Goal: Transaction & Acquisition: Purchase product/service

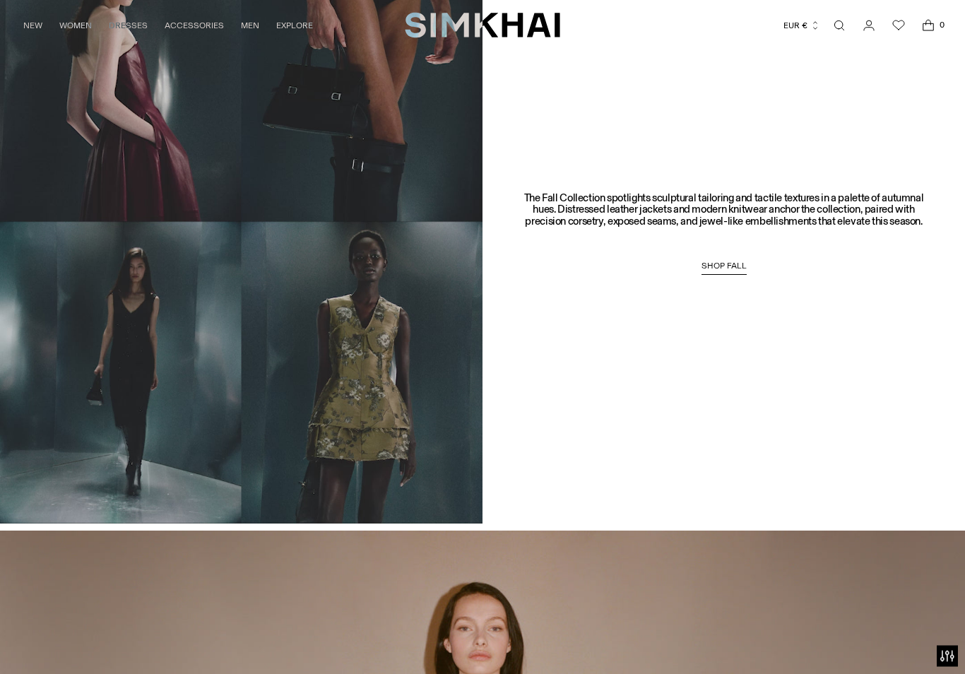
scroll to position [1060, 0]
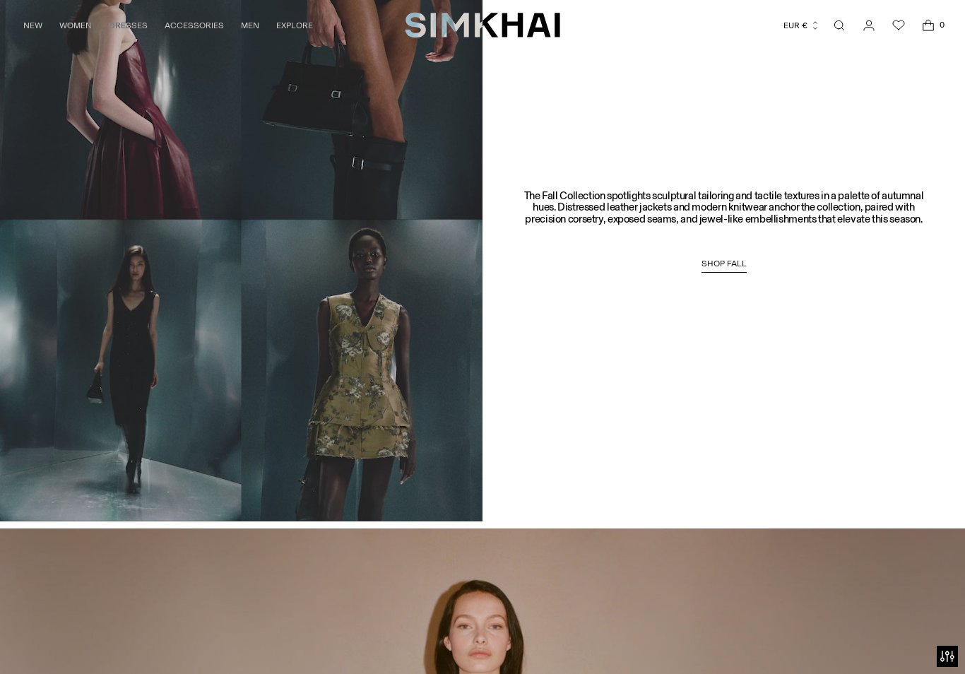
click at [724, 266] on span "SHOP FALL" at bounding box center [724, 264] width 45 height 10
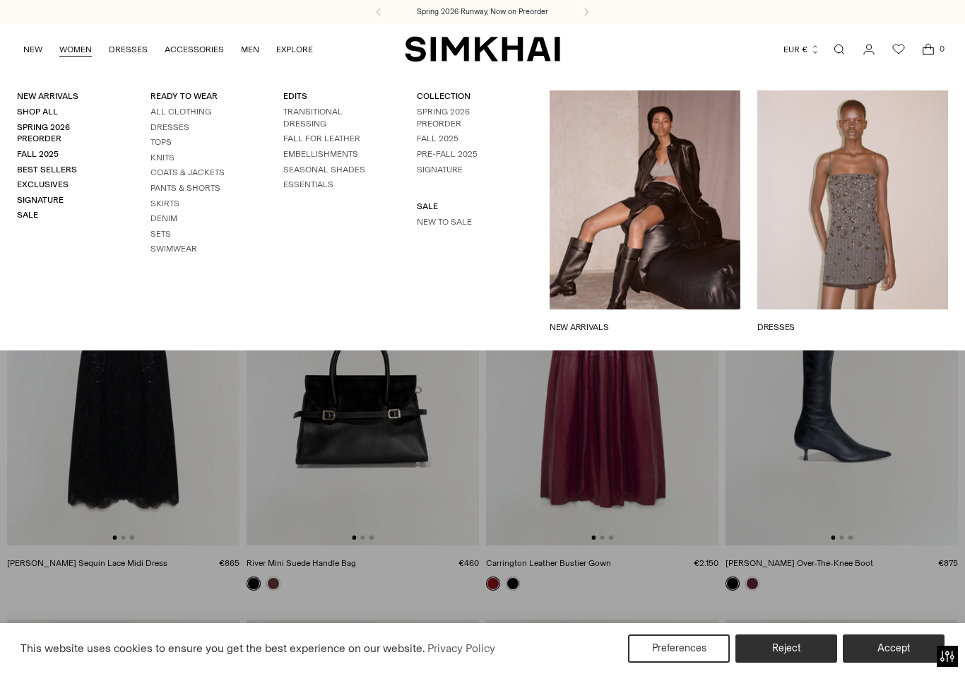
click at [73, 47] on link "WOMEN" at bounding box center [75, 49] width 32 height 31
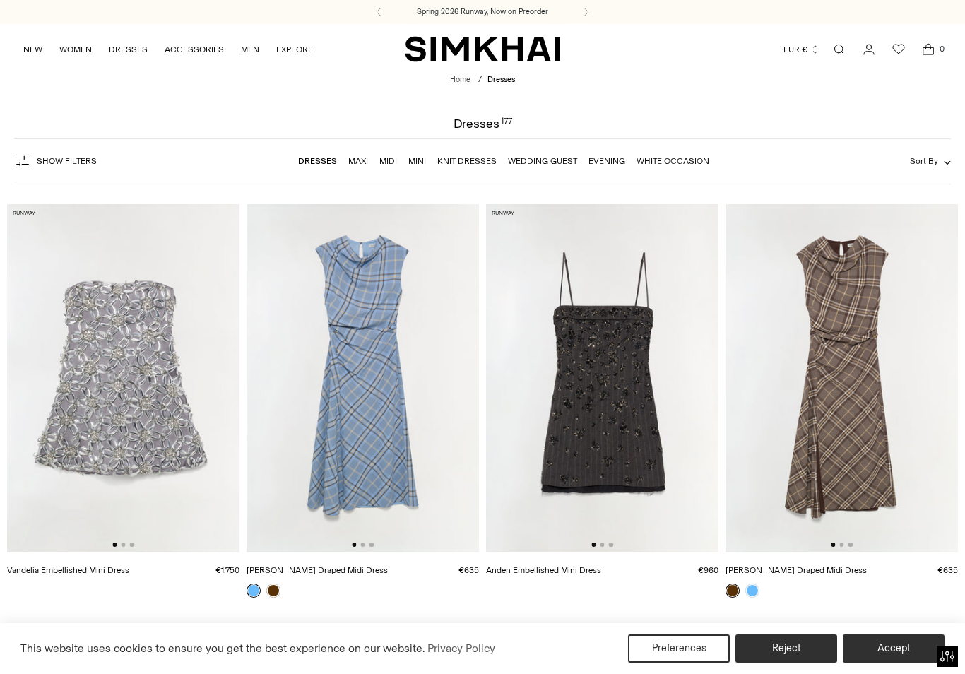
click at [463, 156] on link "Knit Dresses" at bounding box center [466, 161] width 59 height 10
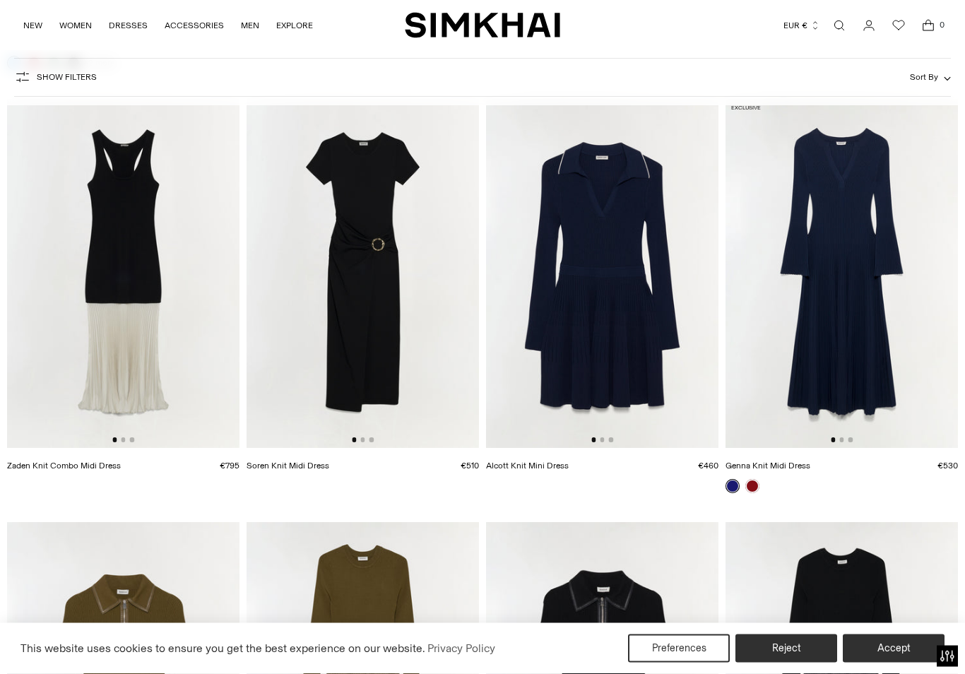
scroll to position [522, 0]
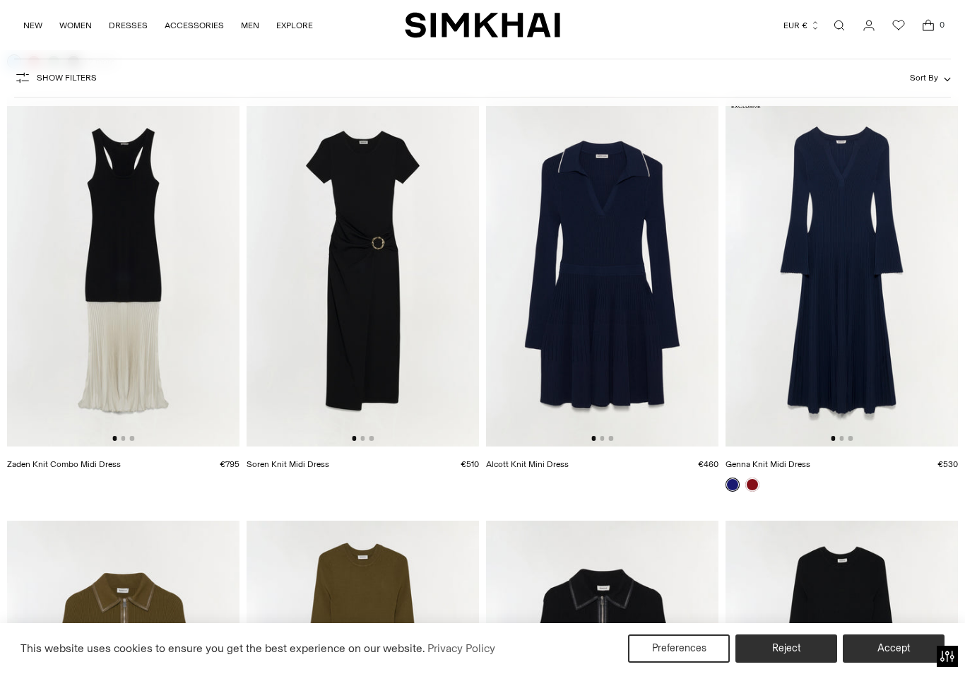
click at [839, 373] on img at bounding box center [842, 271] width 232 height 349
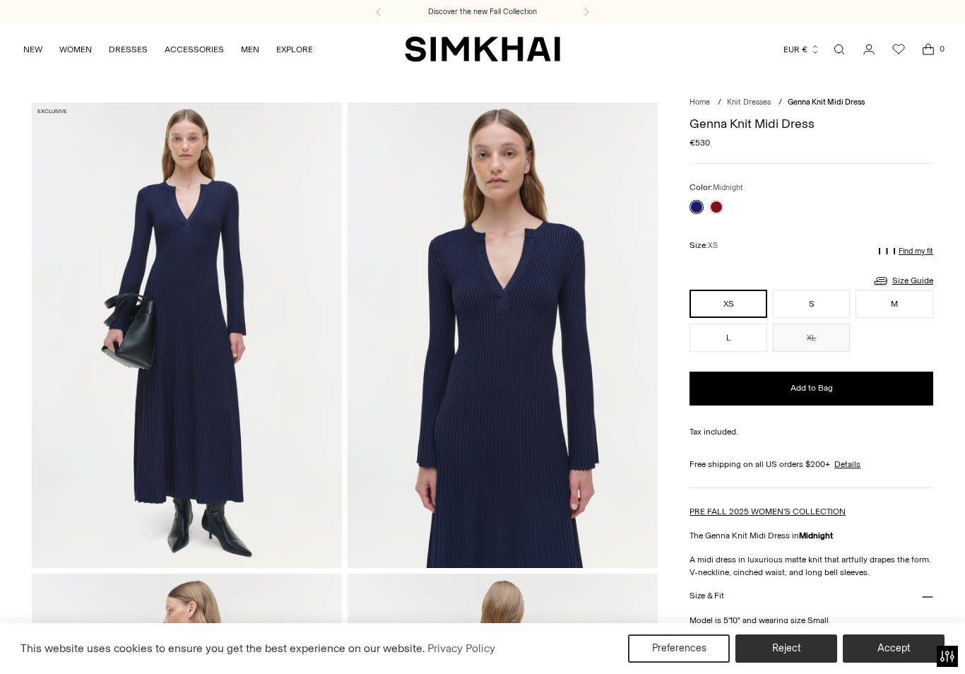
click at [723, 204] on link at bounding box center [716, 207] width 14 height 14
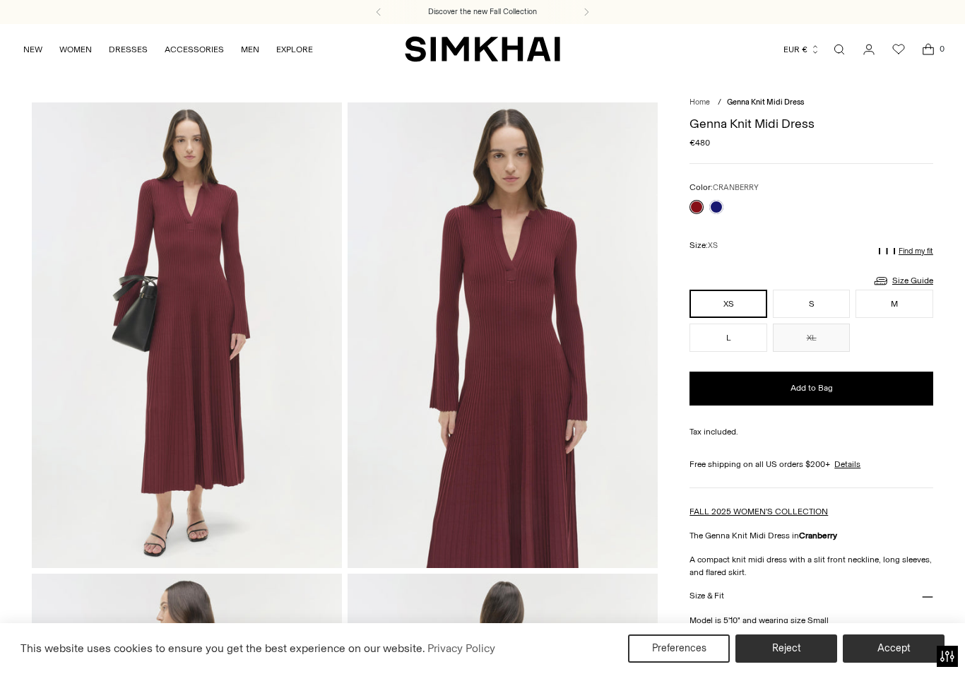
click at [719, 209] on link at bounding box center [716, 207] width 14 height 14
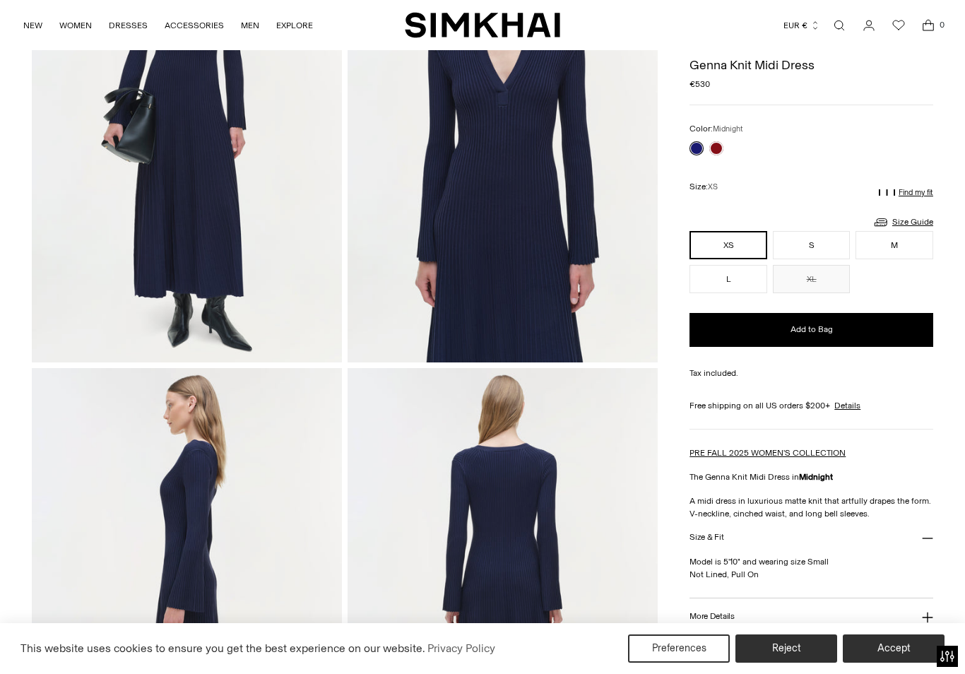
scroll to position [204, 0]
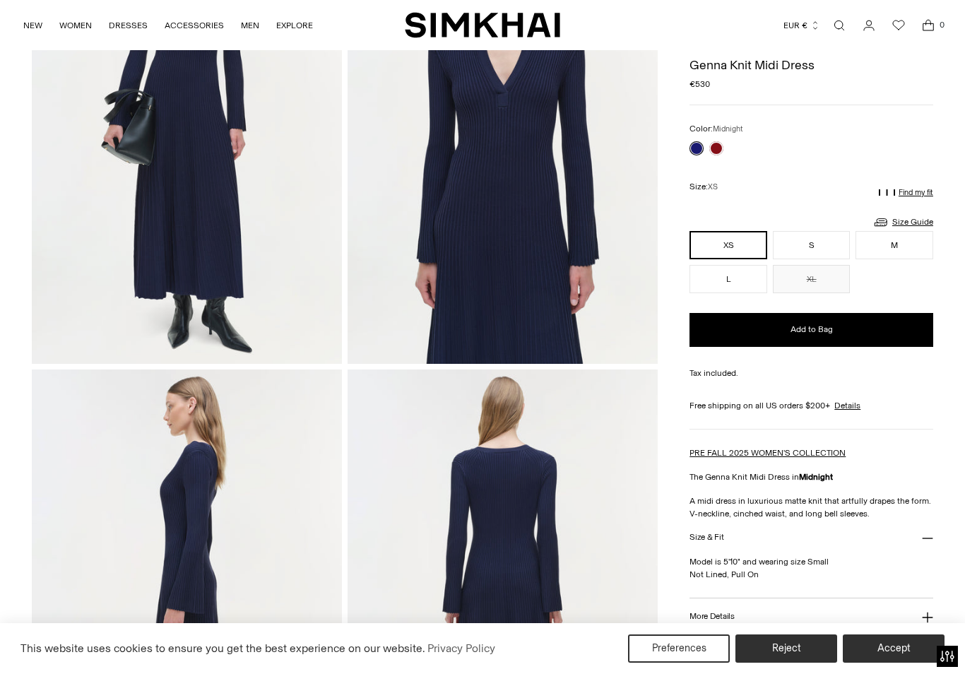
click at [721, 148] on link at bounding box center [716, 148] width 14 height 14
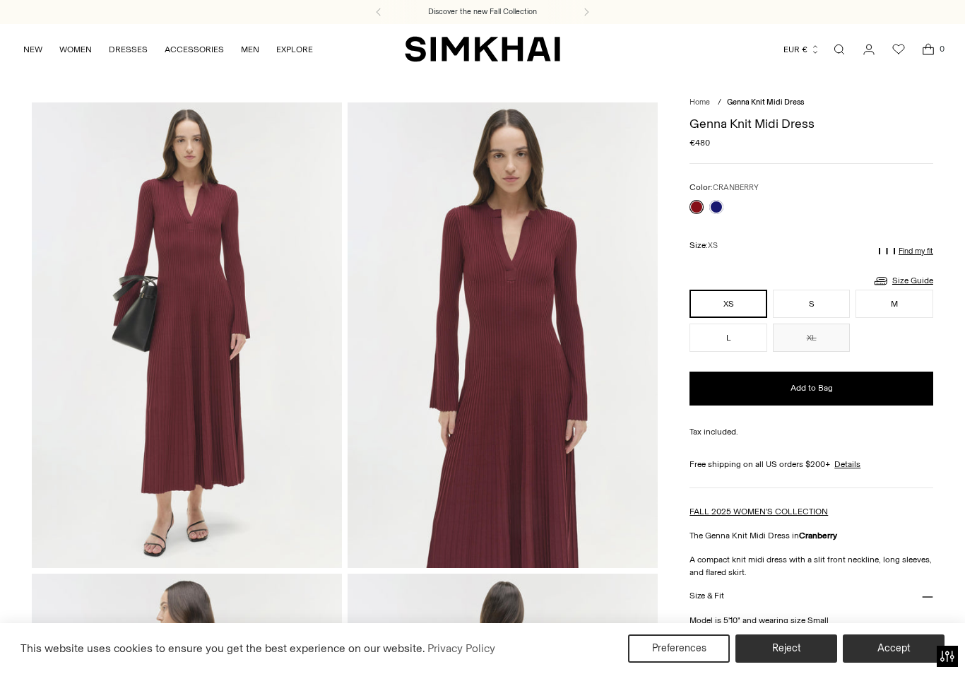
click at [904, 282] on link "Size Guide" at bounding box center [903, 281] width 61 height 18
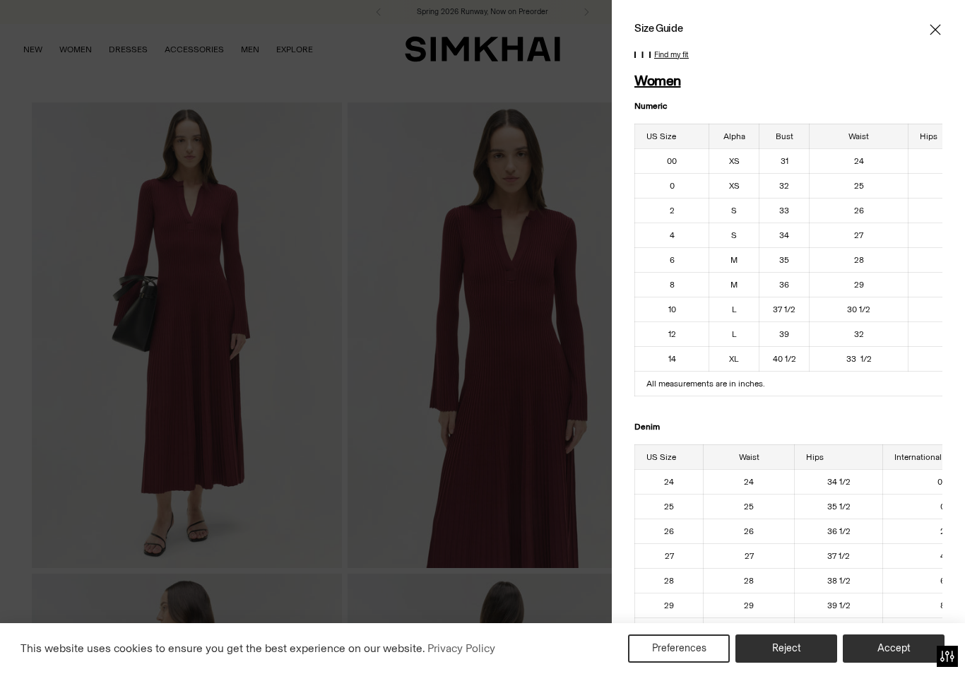
click at [940, 392] on td "All measurements are in inches." at bounding box center [819, 383] width 368 height 25
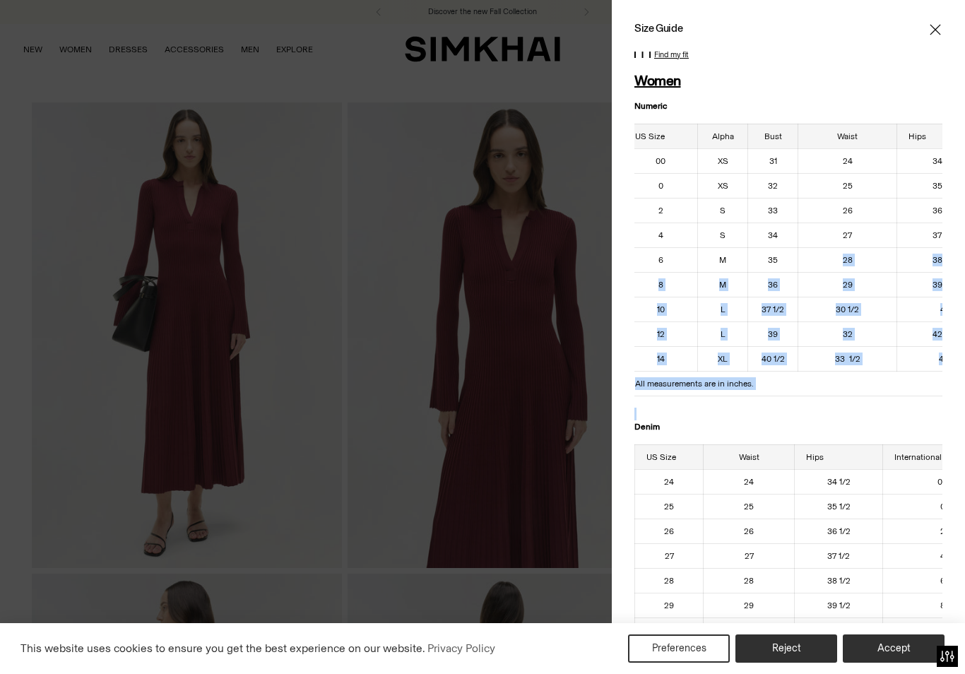
click at [750, 415] on p "Denim" at bounding box center [788, 420] width 308 height 25
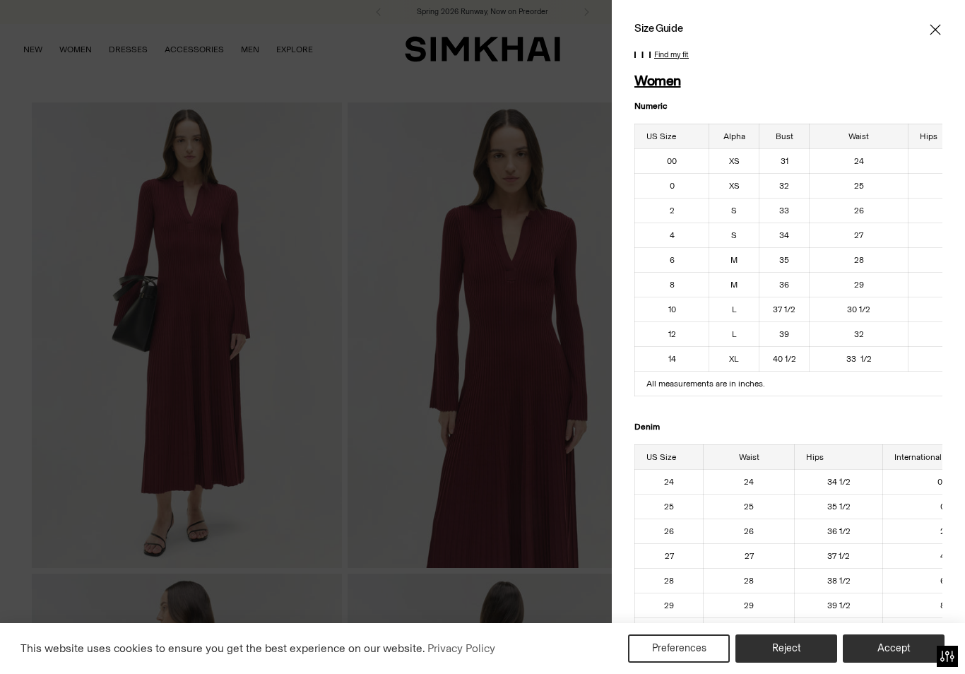
scroll to position [0, 0]
click at [929, 34] on span "Close" at bounding box center [935, 30] width 14 height 14
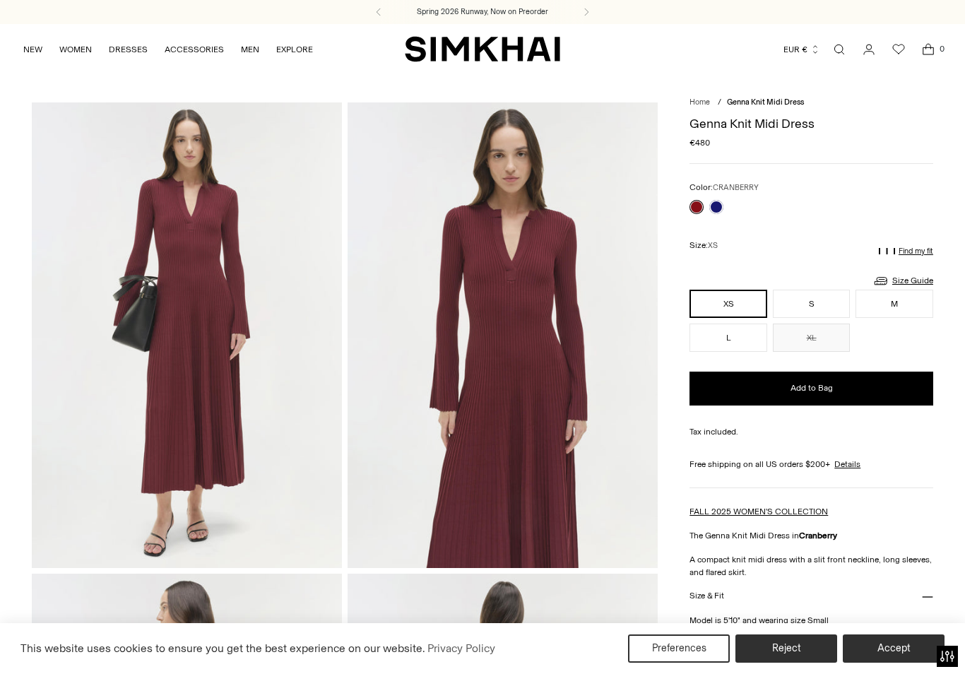
click at [721, 209] on link at bounding box center [716, 207] width 14 height 14
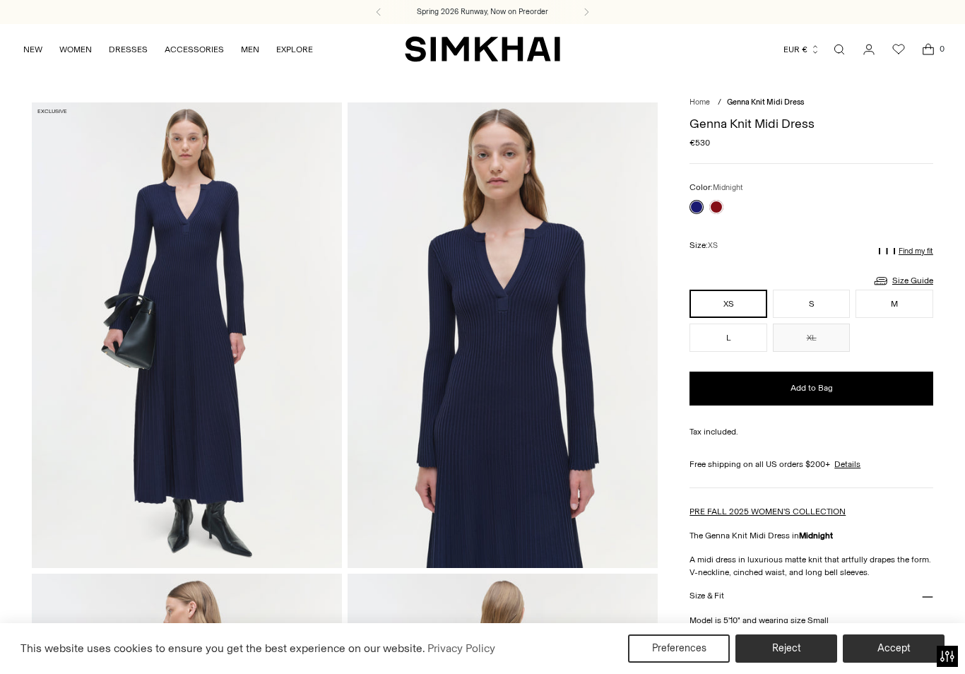
click at [721, 202] on link at bounding box center [716, 207] width 14 height 14
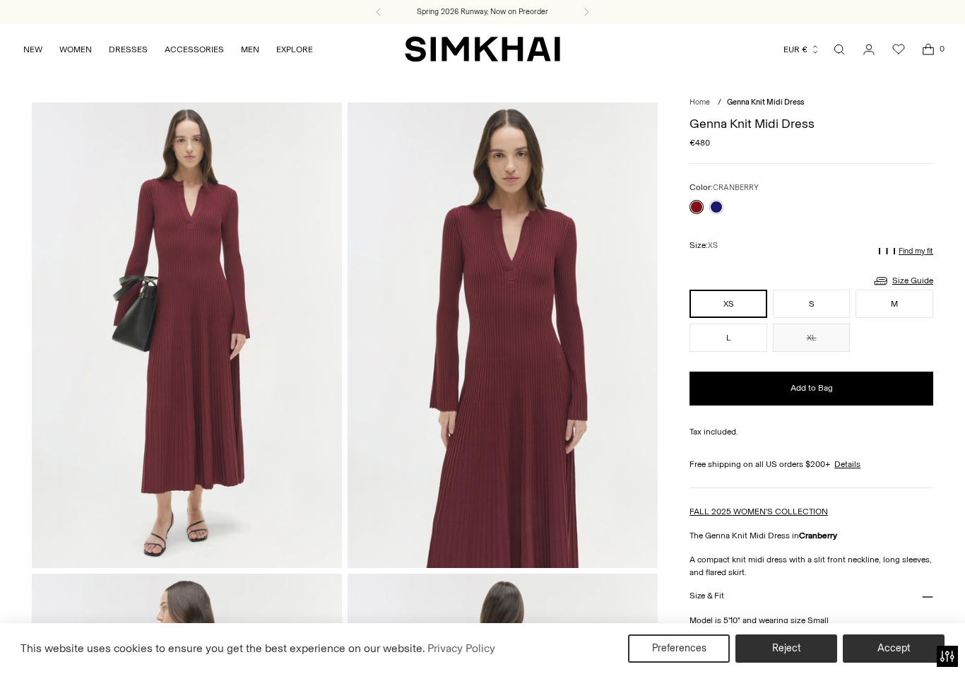
scroll to position [4, 0]
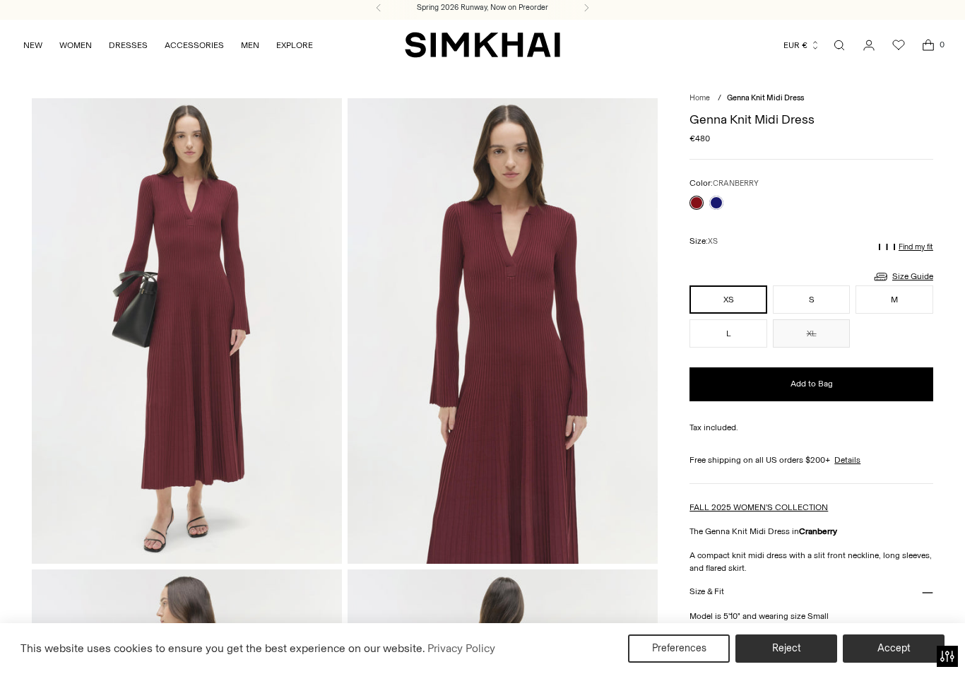
click at [723, 340] on button "L" at bounding box center [729, 333] width 78 height 28
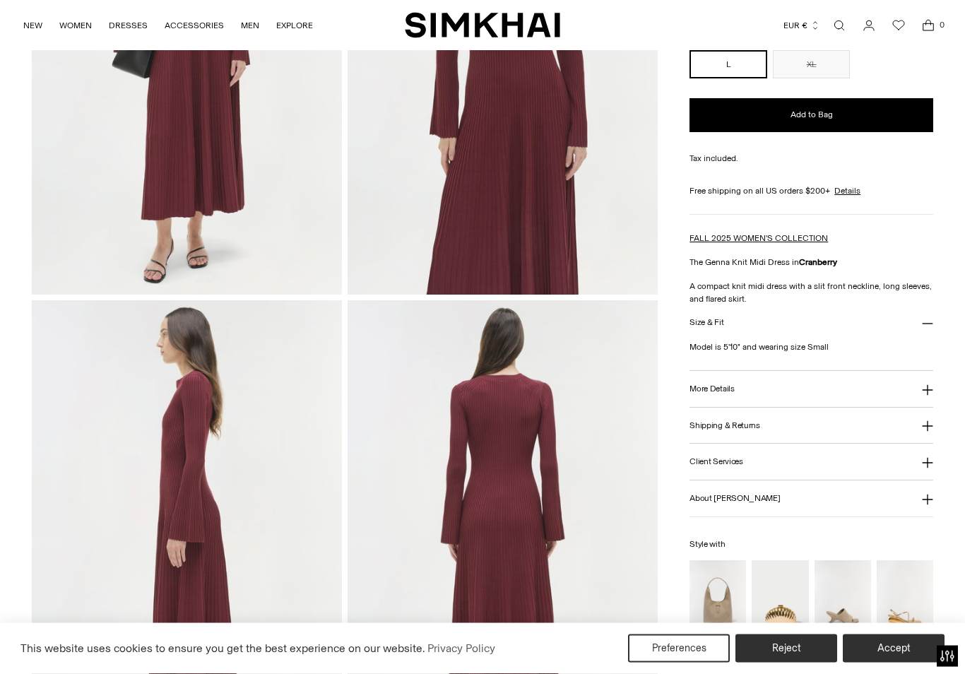
scroll to position [276, 0]
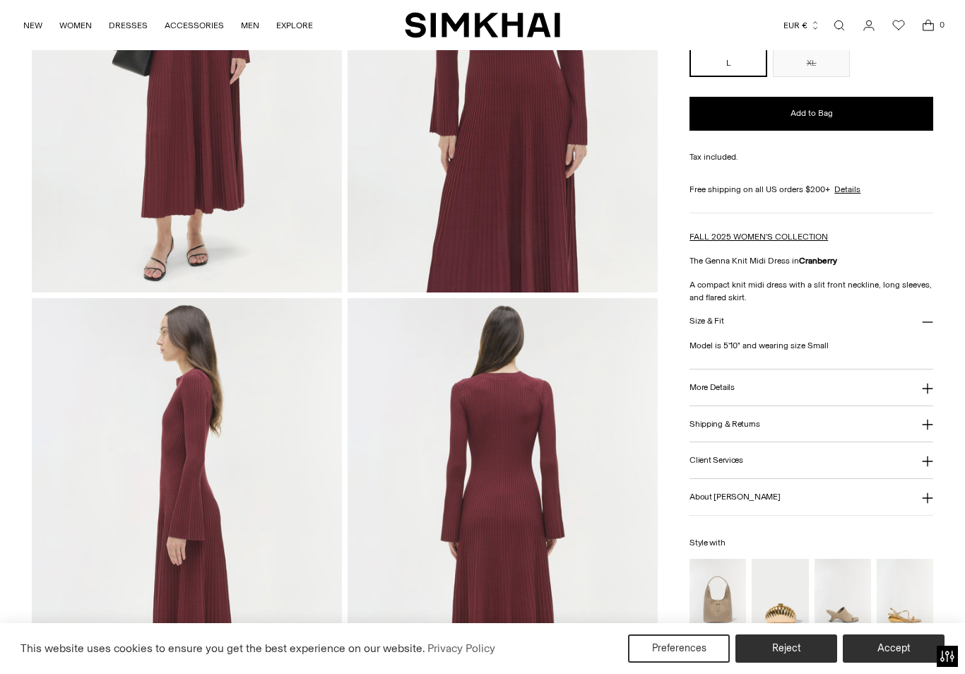
click at [711, 398] on button "More Details" at bounding box center [812, 387] width 244 height 36
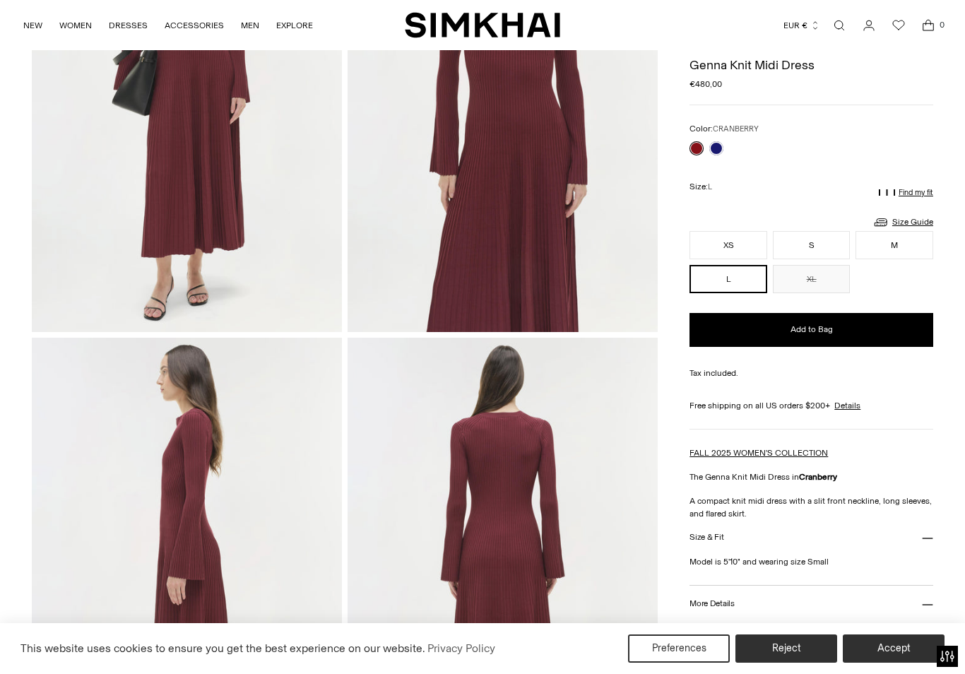
scroll to position [218, 0]
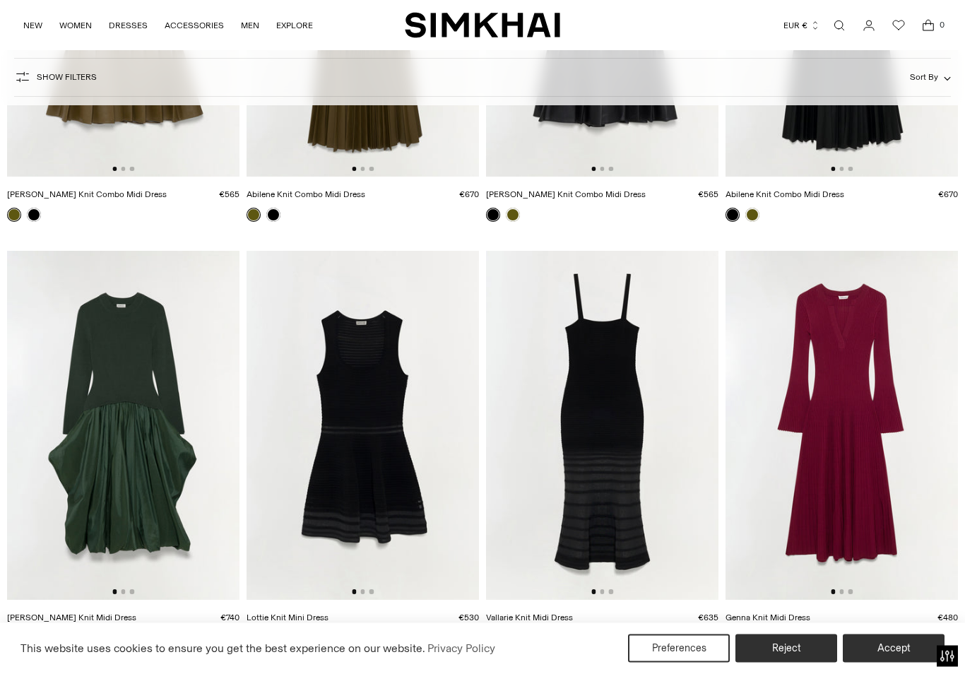
scroll to position [1214, 0]
click at [122, 487] on img at bounding box center [123, 425] width 232 height 349
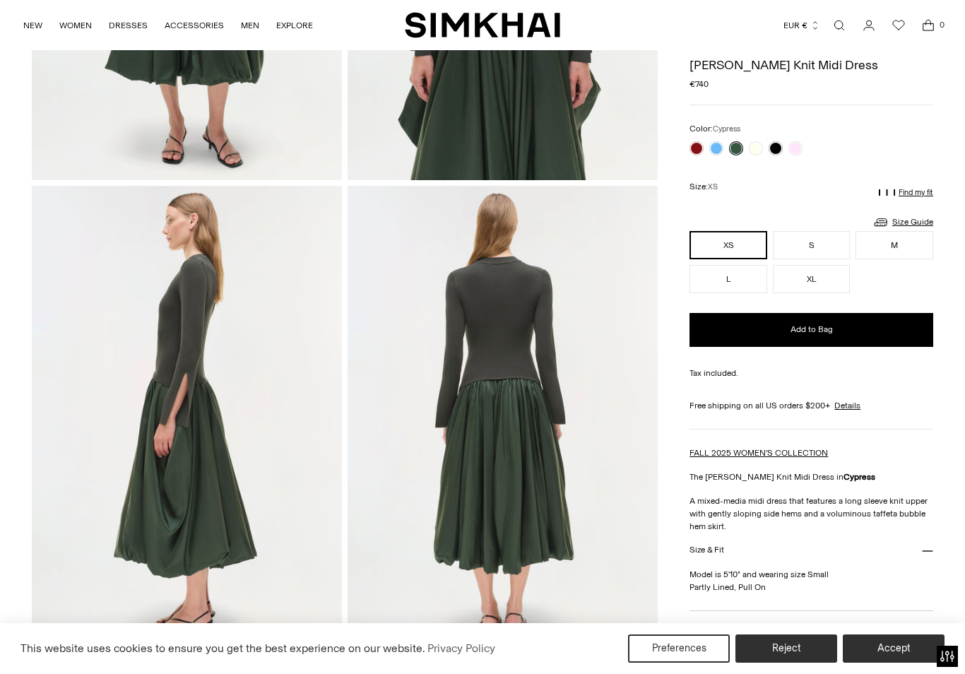
scroll to position [386, 0]
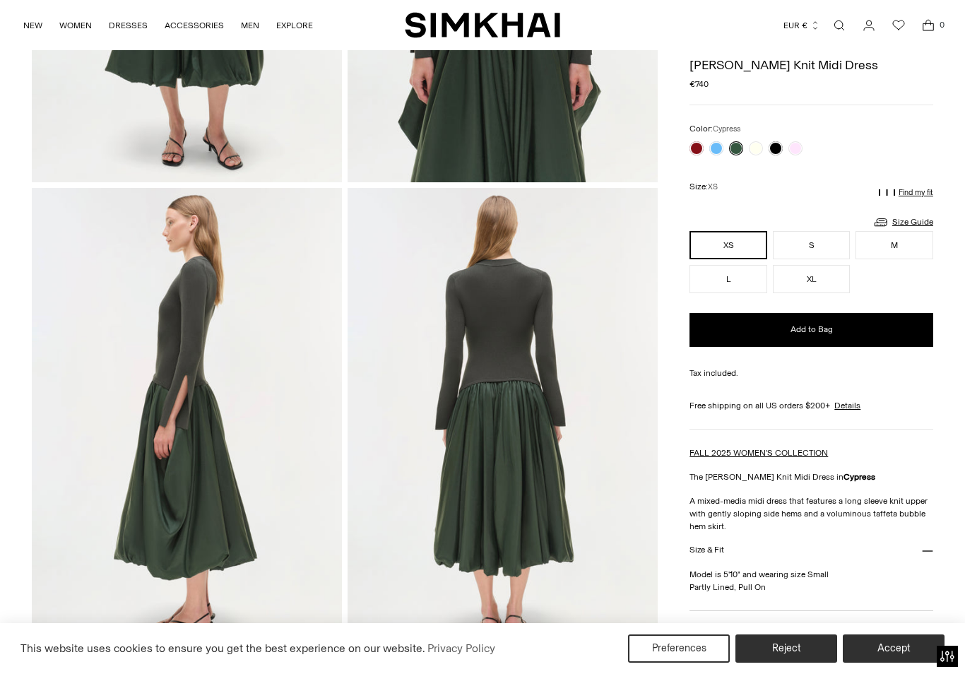
click at [816, 159] on div "Color: Cypress Color: Cypress ******* Size: XS" at bounding box center [812, 207] width 244 height 171
click at [801, 146] on link at bounding box center [795, 148] width 14 height 14
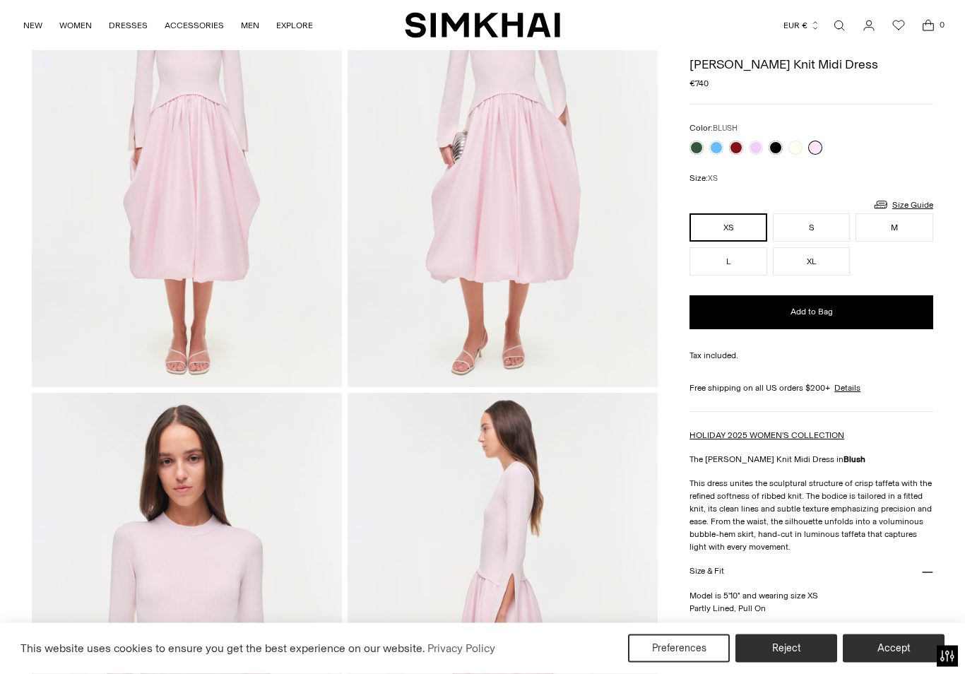
scroll to position [181, 0]
click at [712, 151] on link at bounding box center [716, 148] width 14 height 14
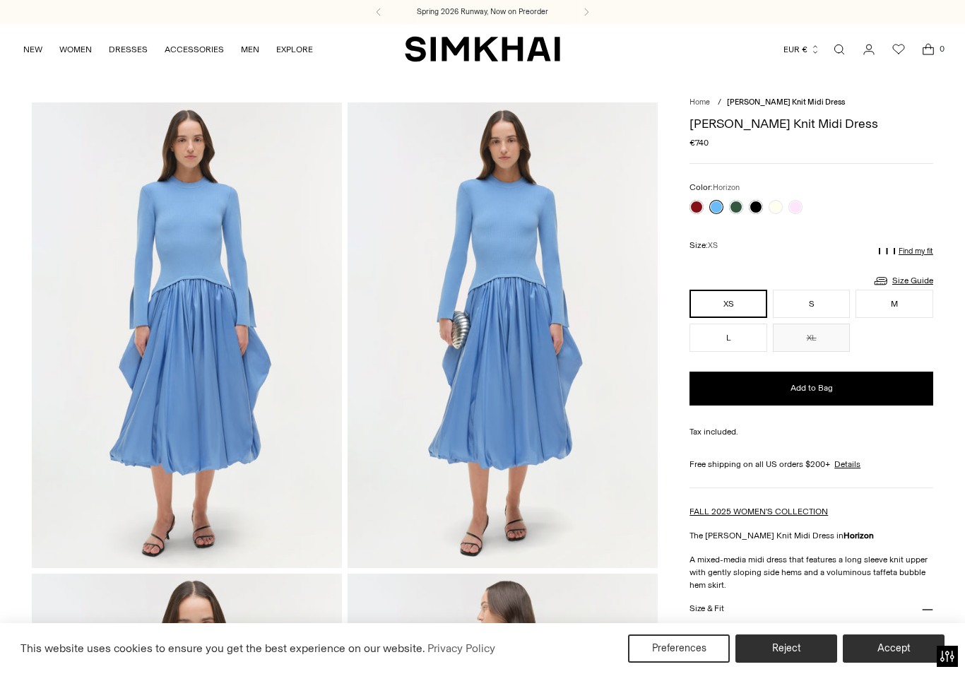
click at [732, 211] on link at bounding box center [736, 207] width 14 height 14
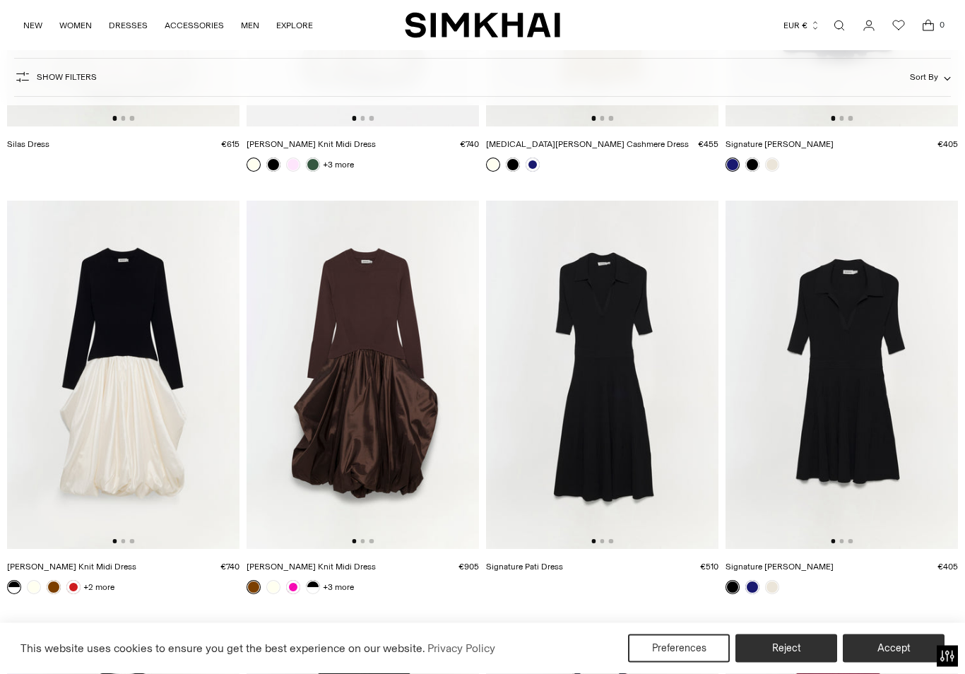
scroll to position [3379, 0]
click at [592, 473] on img at bounding box center [602, 375] width 232 height 349
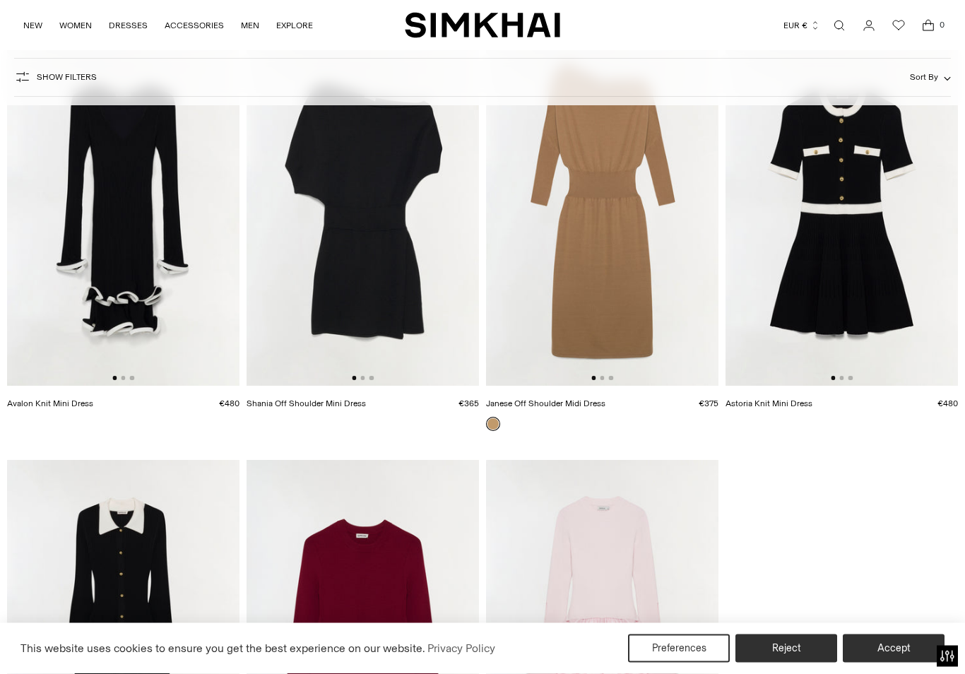
scroll to position [4388, 0]
click at [75, 20] on link "WOMEN" at bounding box center [75, 25] width 32 height 31
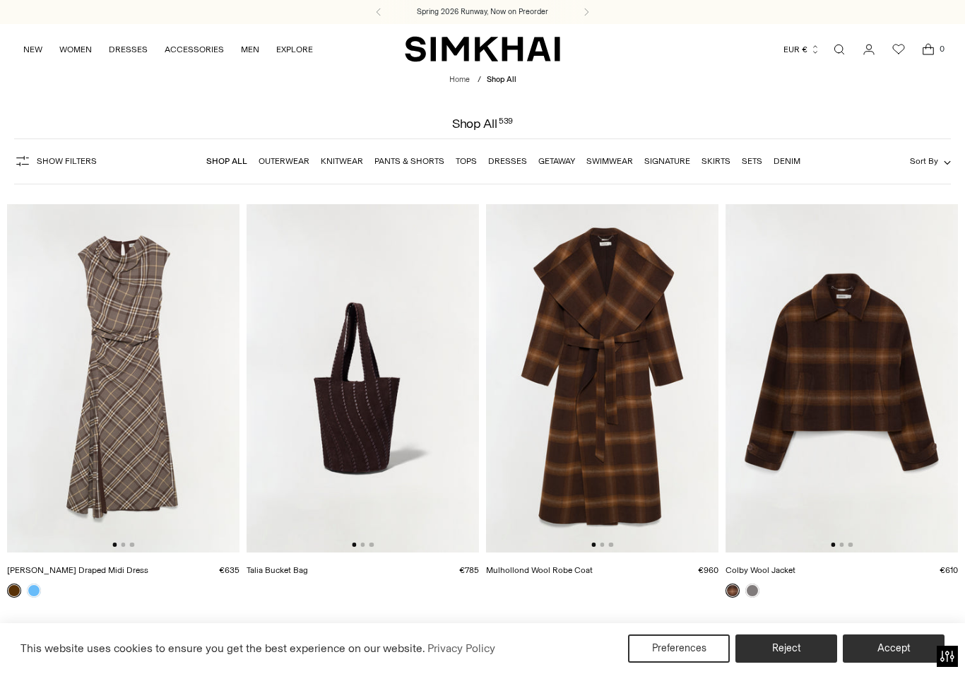
click at [127, 486] on img at bounding box center [123, 378] width 232 height 349
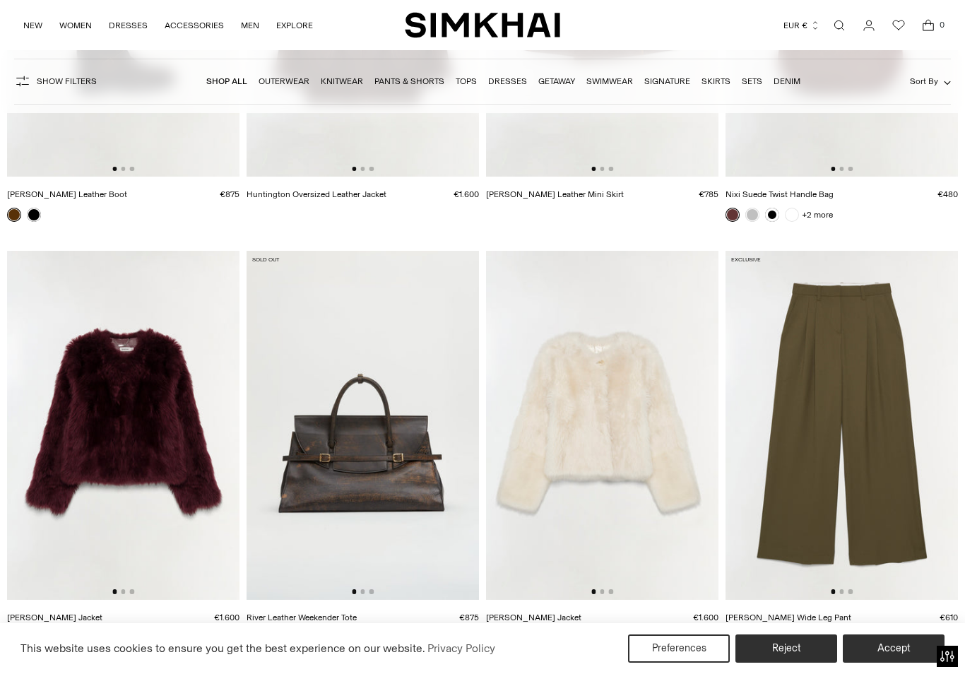
click at [319, 622] on link "River Leather Weekender Tote" at bounding box center [302, 618] width 110 height 10
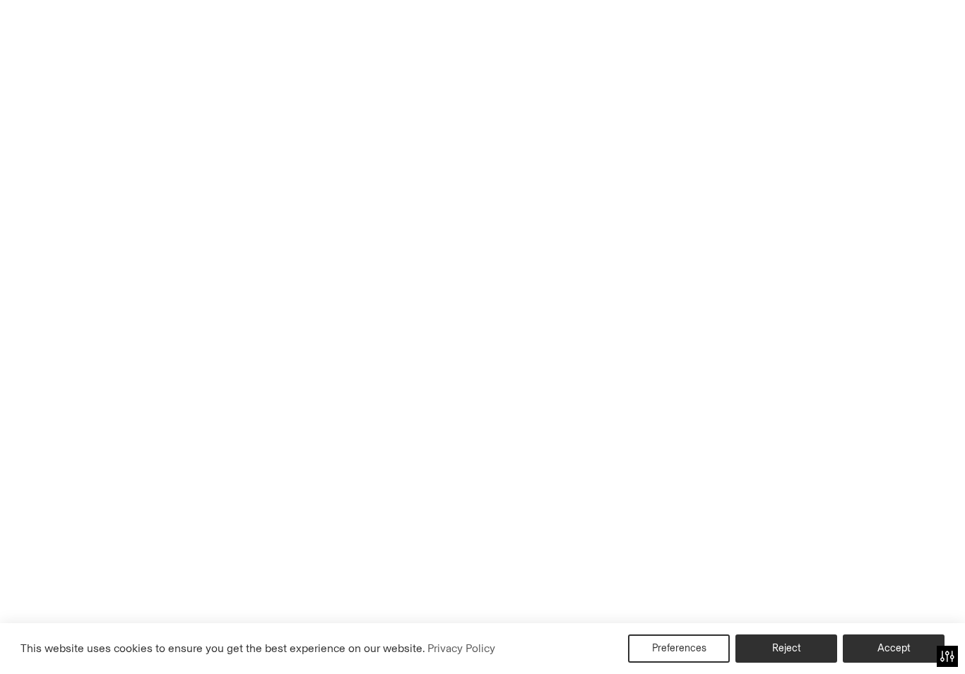
click at [388, 490] on img at bounding box center [363, 425] width 232 height 349
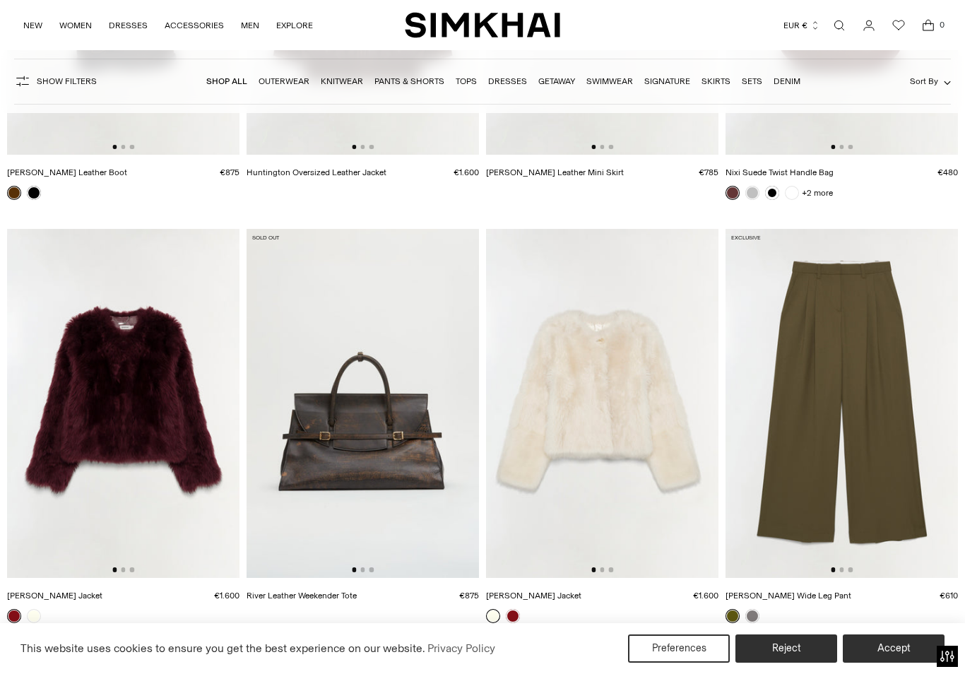
scroll to position [3822, 0]
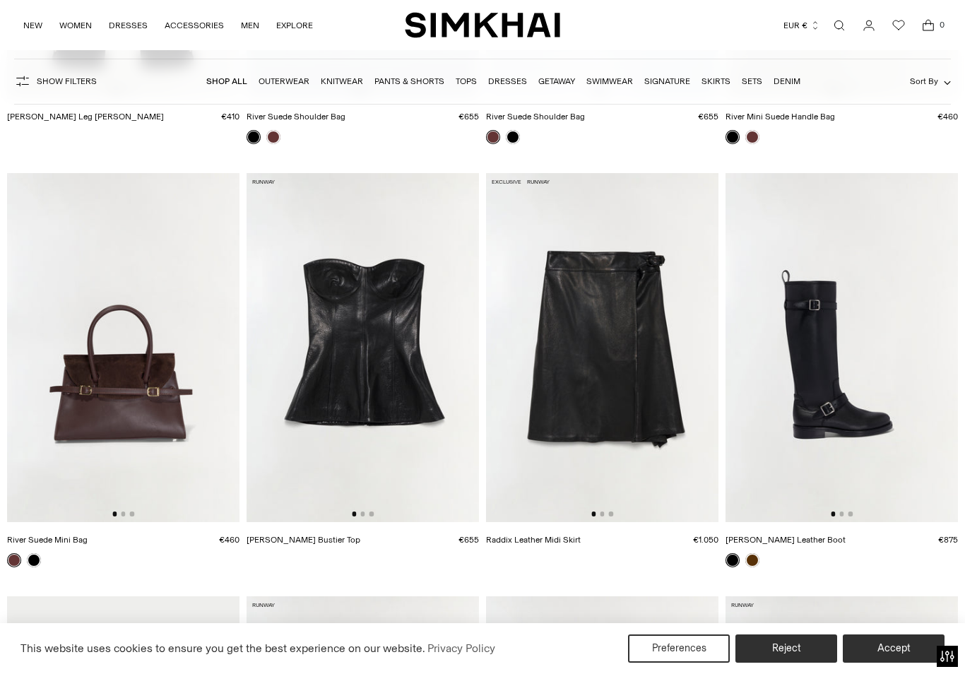
click at [635, 420] on img at bounding box center [602, 347] width 232 height 349
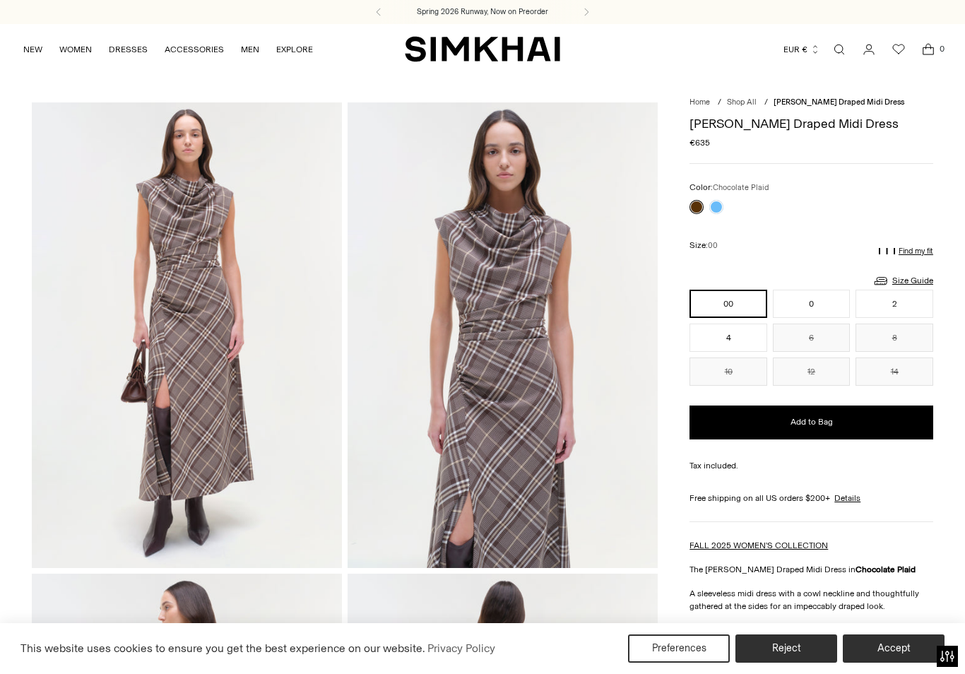
click at [721, 208] on link at bounding box center [716, 207] width 14 height 14
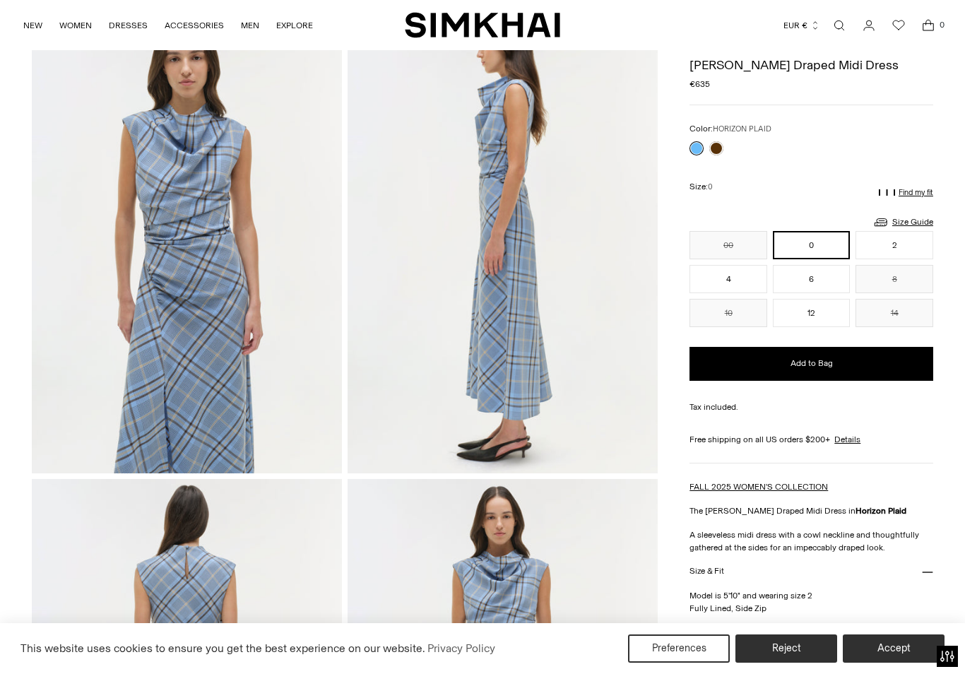
scroll to position [565, 0]
click at [880, 225] on icon at bounding box center [881, 224] width 8 height 1
click at [889, 223] on icon at bounding box center [881, 222] width 17 height 17
click at [897, 220] on link "Size Guide" at bounding box center [903, 222] width 61 height 18
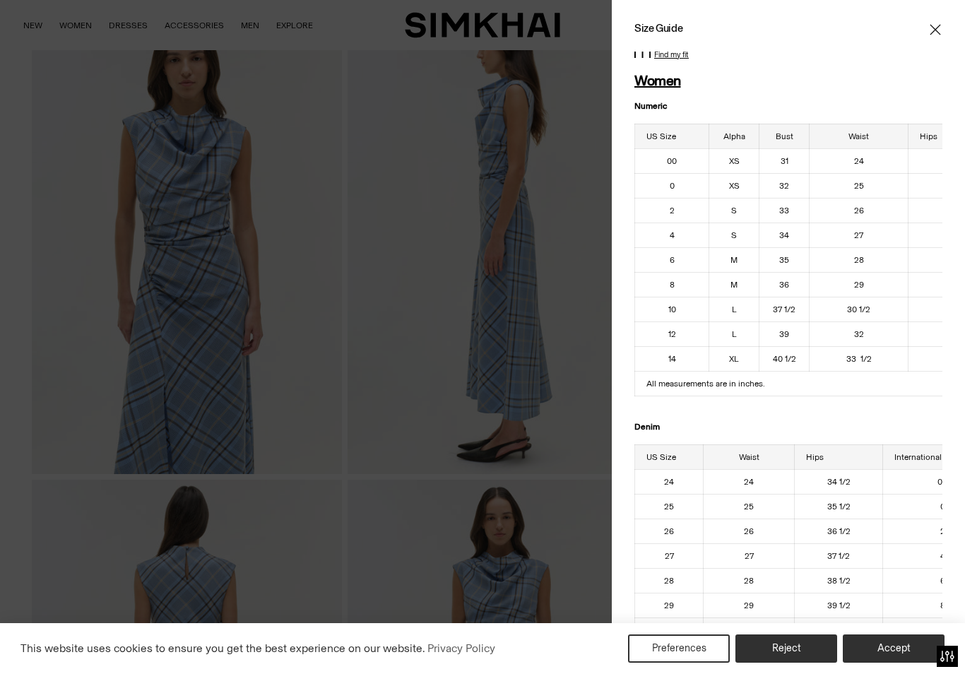
click at [930, 25] on span "Close" at bounding box center [935, 30] width 14 height 14
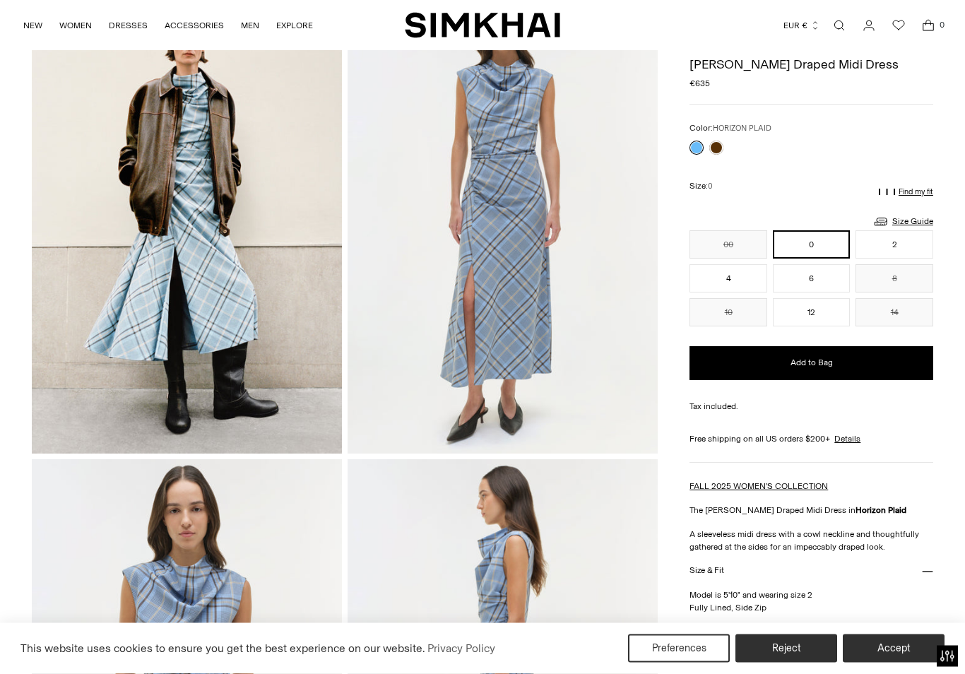
scroll to position [0, 0]
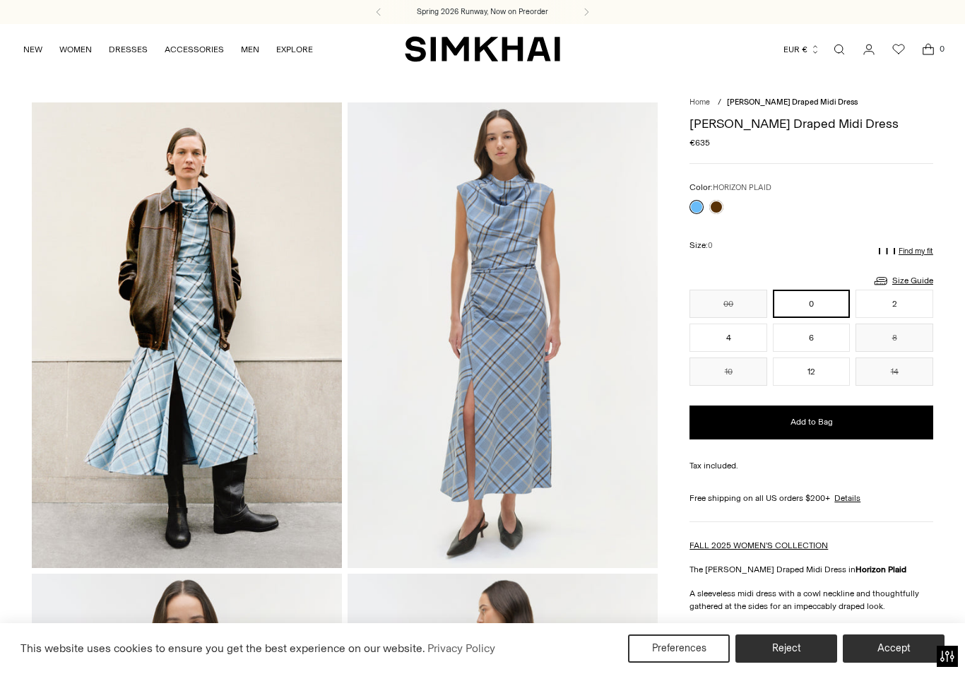
click at [730, 377] on button "10" at bounding box center [729, 371] width 78 height 28
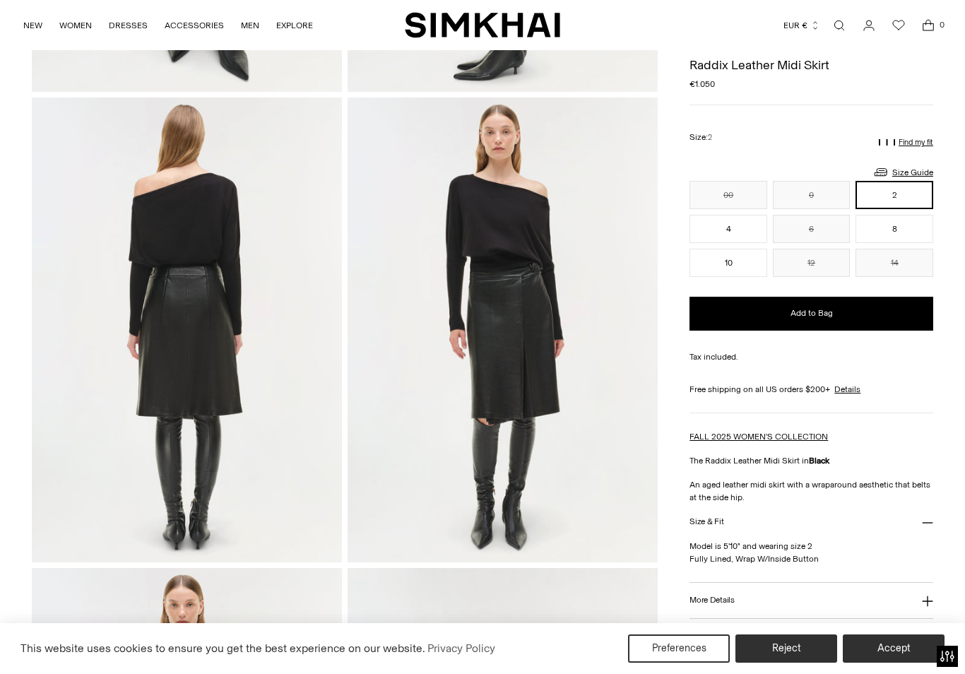
scroll to position [895, 0]
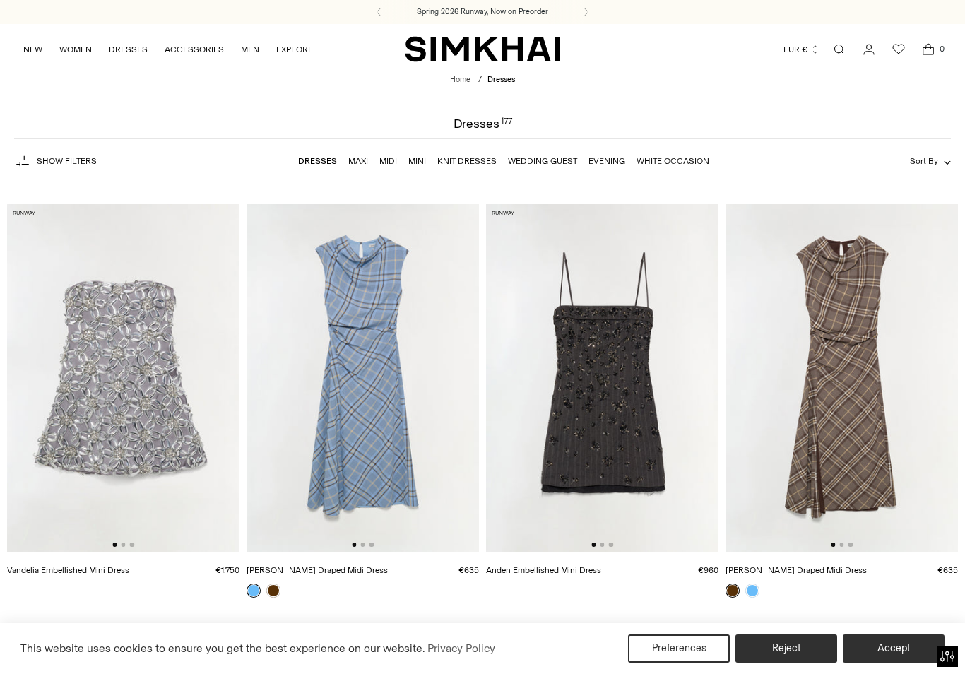
click at [456, 164] on link "Knit Dresses" at bounding box center [466, 161] width 59 height 10
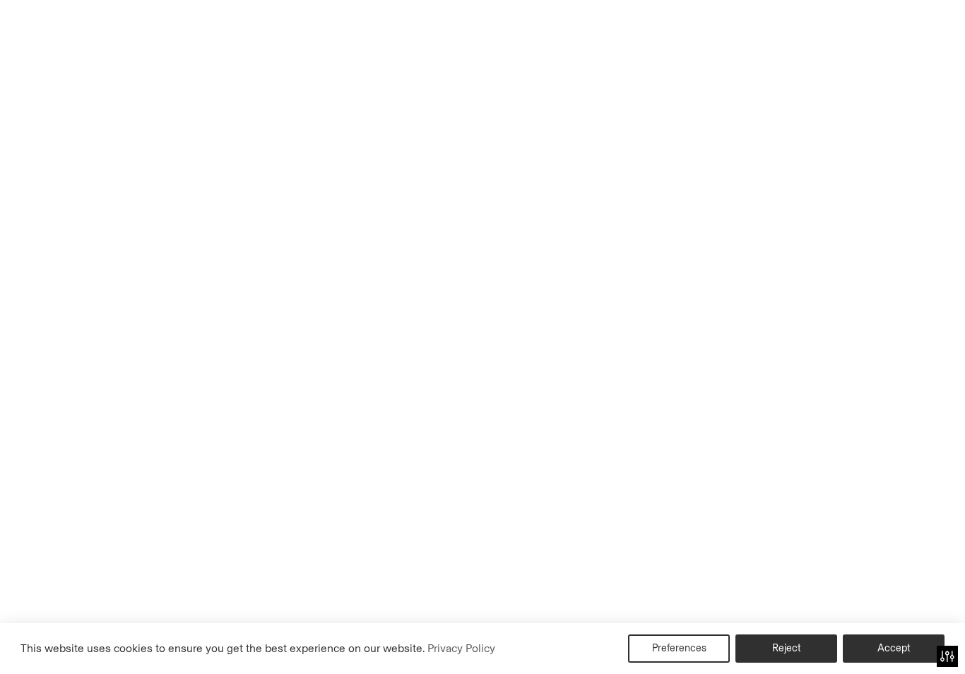
click at [456, 164] on link "Knit Dresses" at bounding box center [466, 161] width 59 height 10
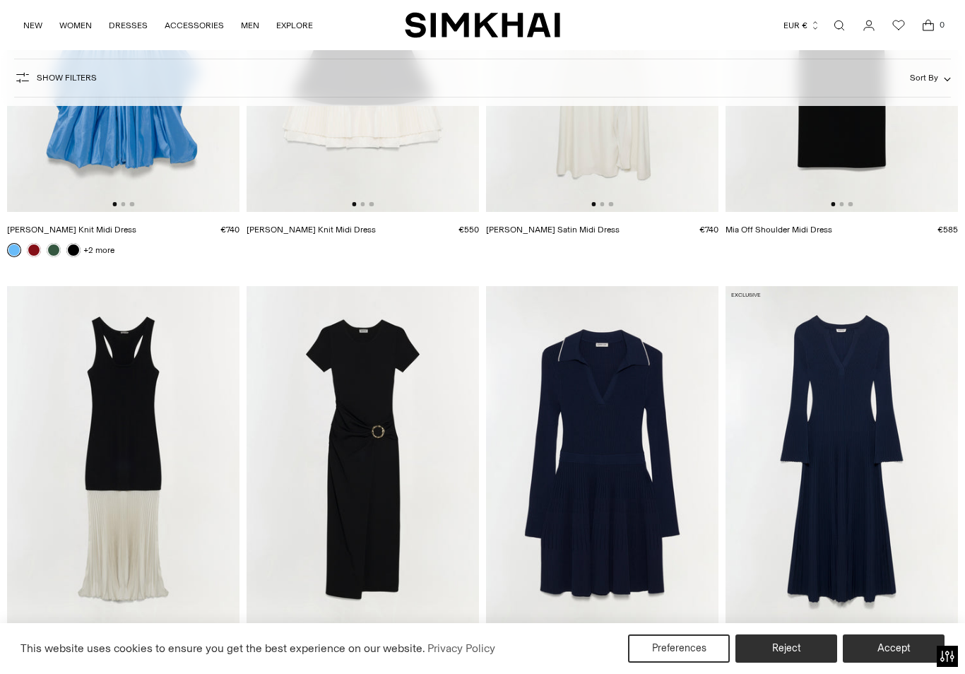
scroll to position [601, 0]
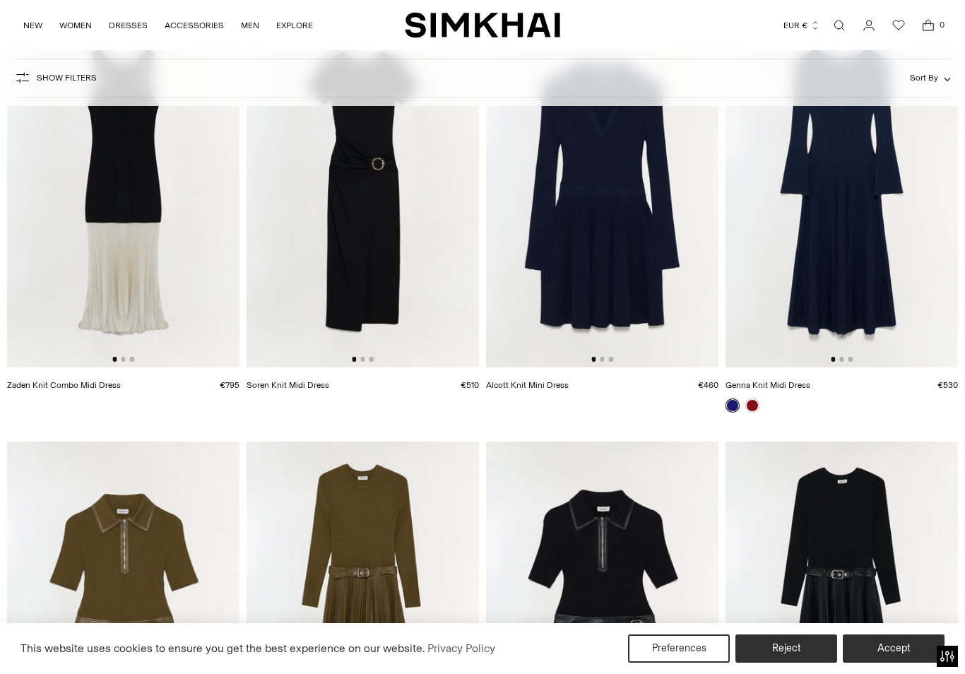
click at [780, 390] on link "Genna Knit Midi Dress" at bounding box center [768, 385] width 85 height 10
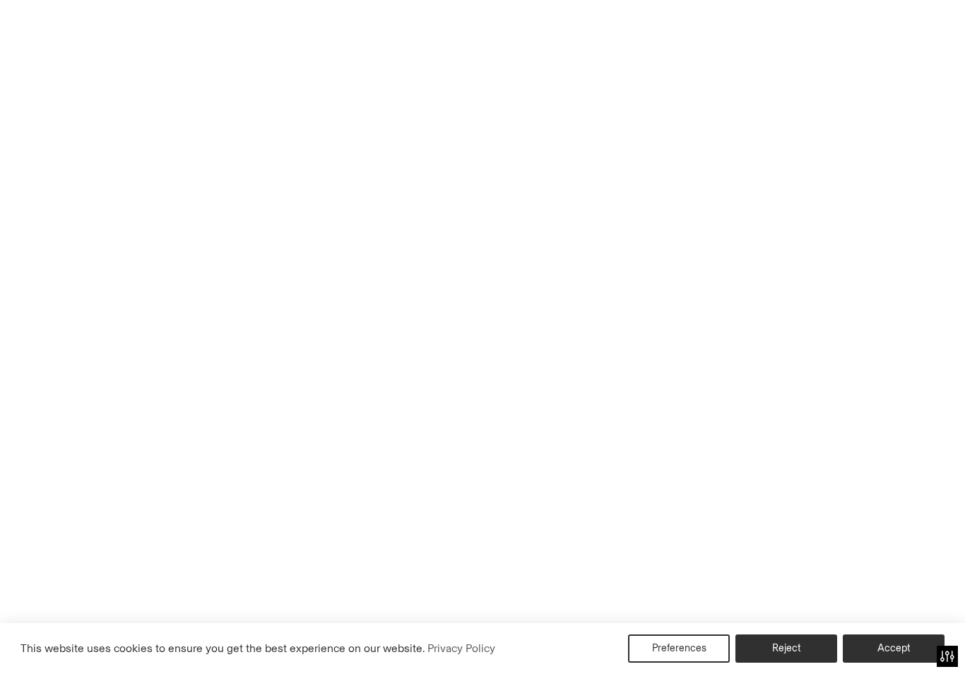
scroll to position [623, 0]
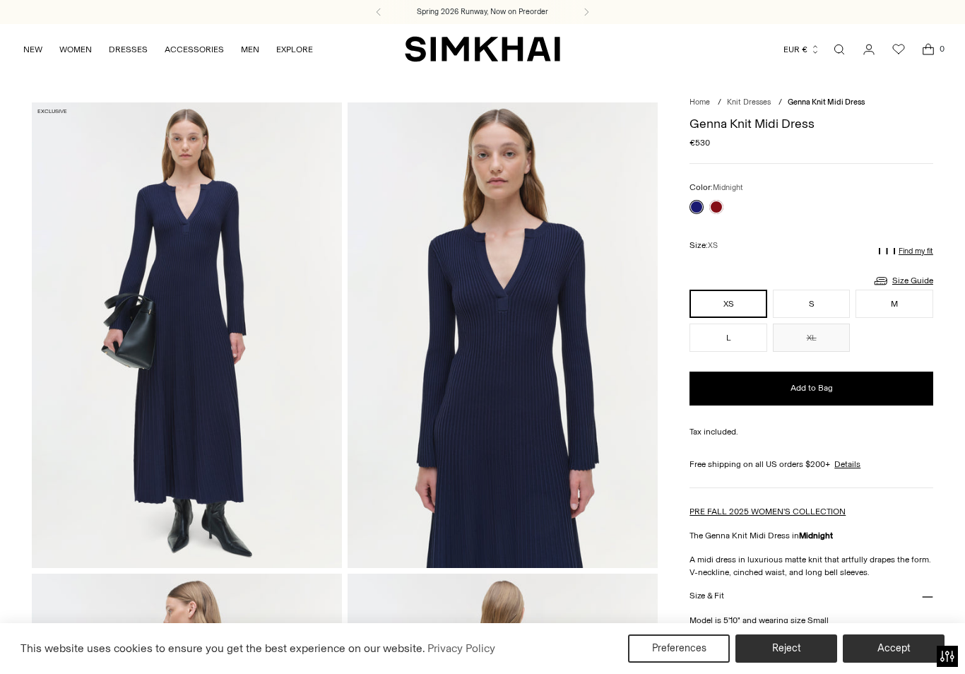
click at [720, 203] on link at bounding box center [716, 207] width 14 height 14
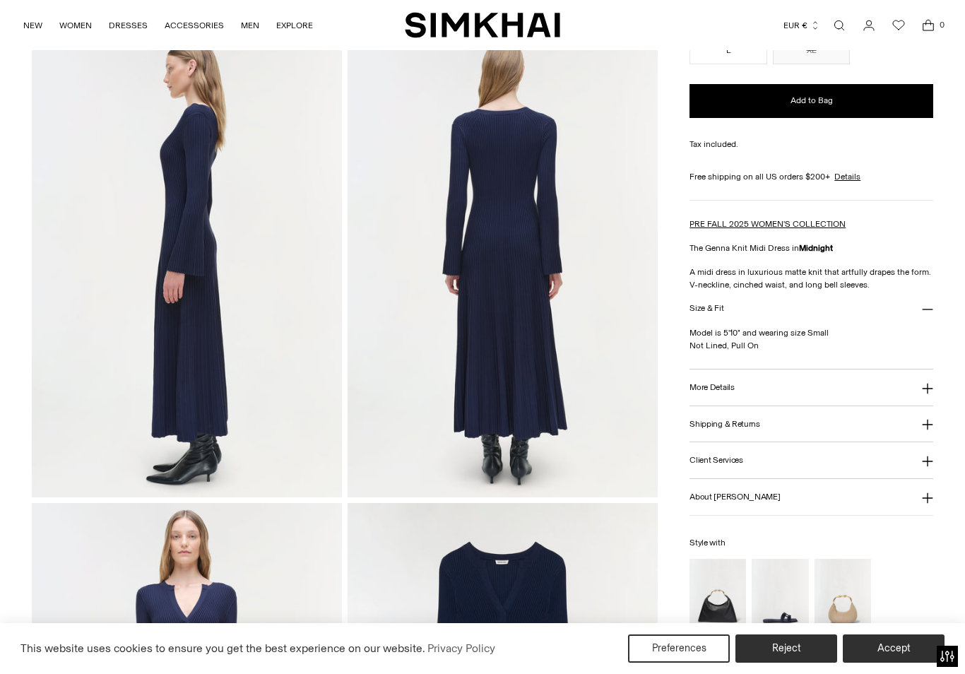
scroll to position [543, 0]
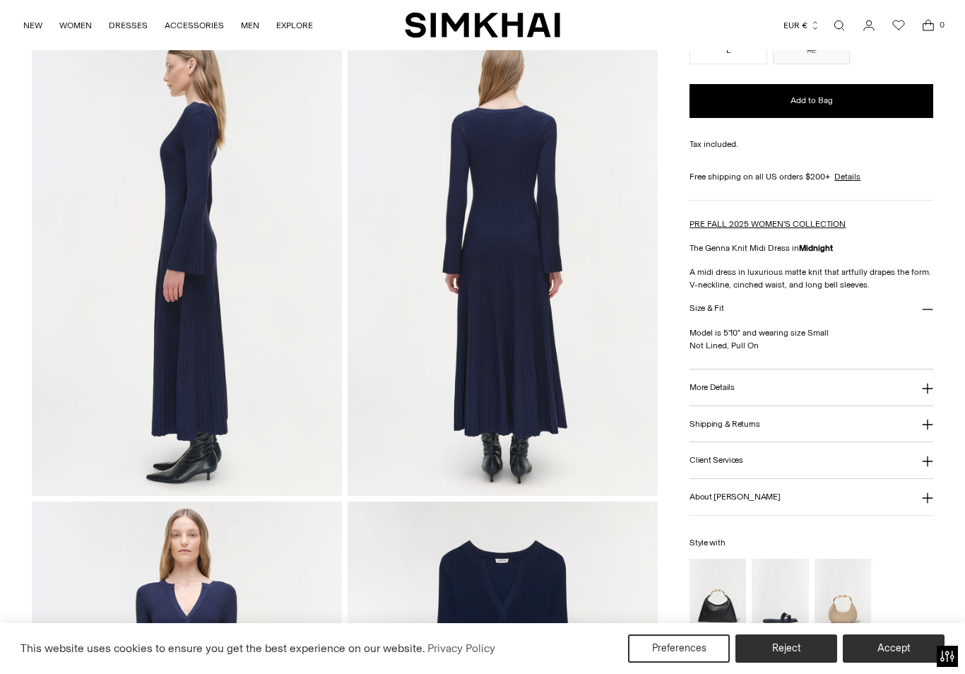
click at [711, 434] on button "Shipping & Returns" at bounding box center [812, 424] width 244 height 36
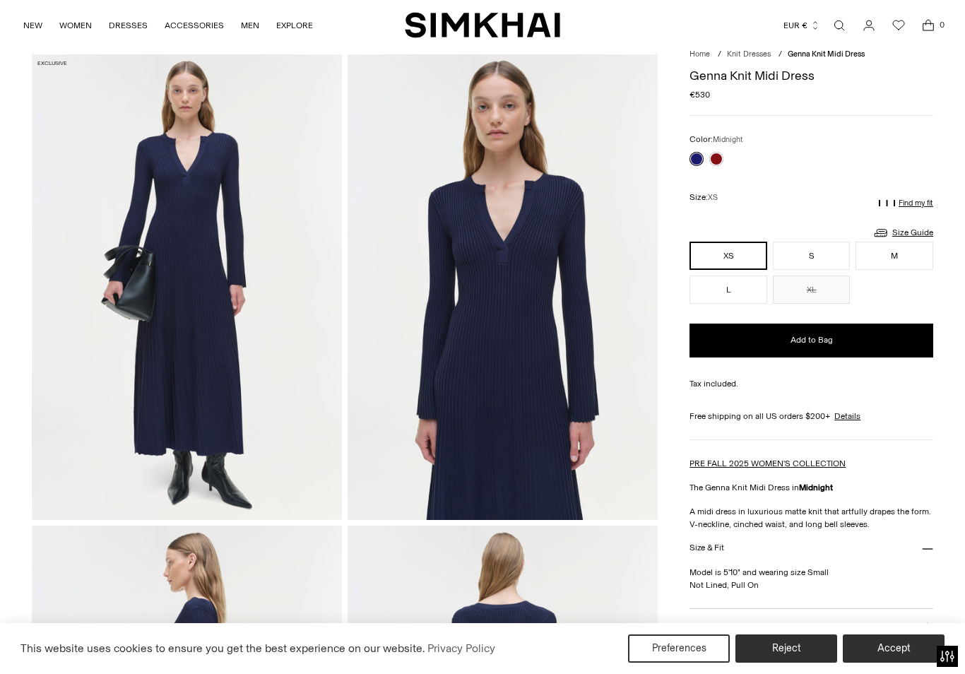
scroll to position [0, 0]
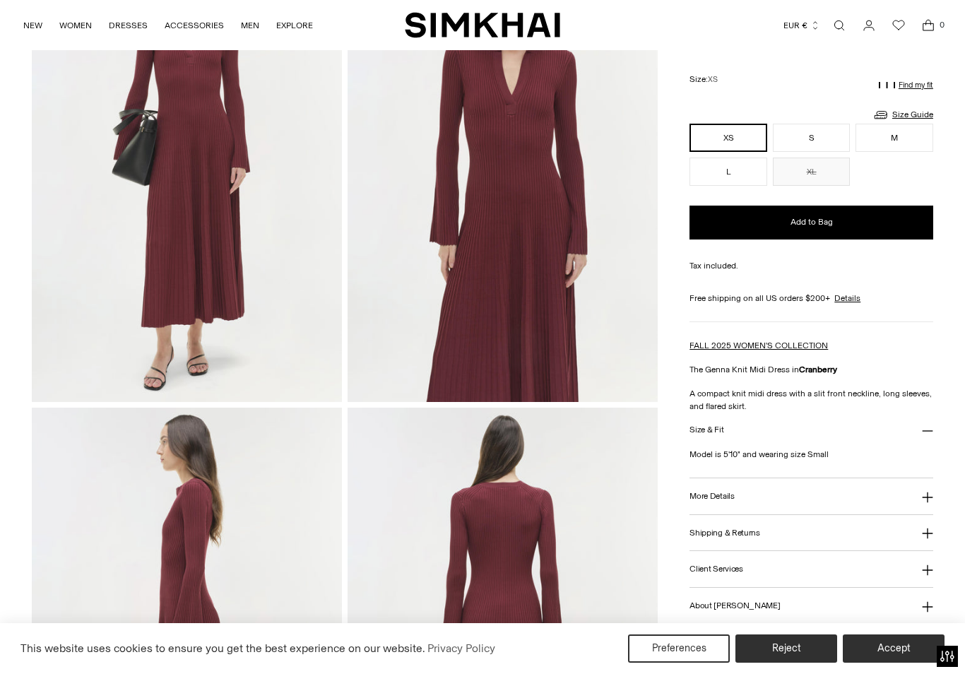
scroll to position [167, 0]
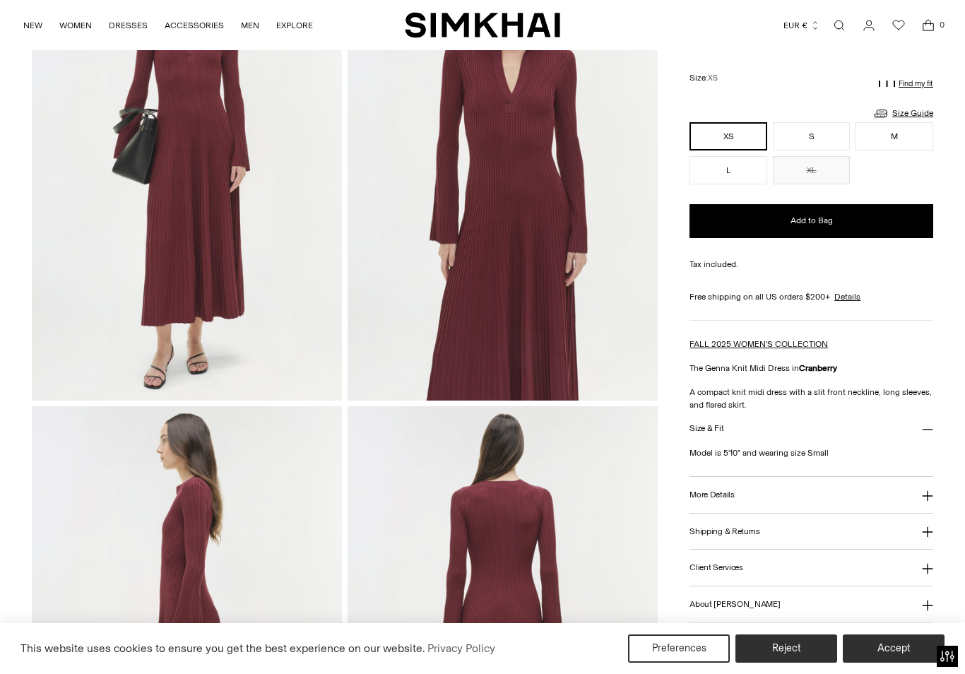
click at [714, 505] on button "More Details" at bounding box center [812, 495] width 244 height 36
click at [923, 502] on icon at bounding box center [927, 495] width 11 height 11
click at [718, 540] on button "Shipping & Returns" at bounding box center [812, 532] width 244 height 36
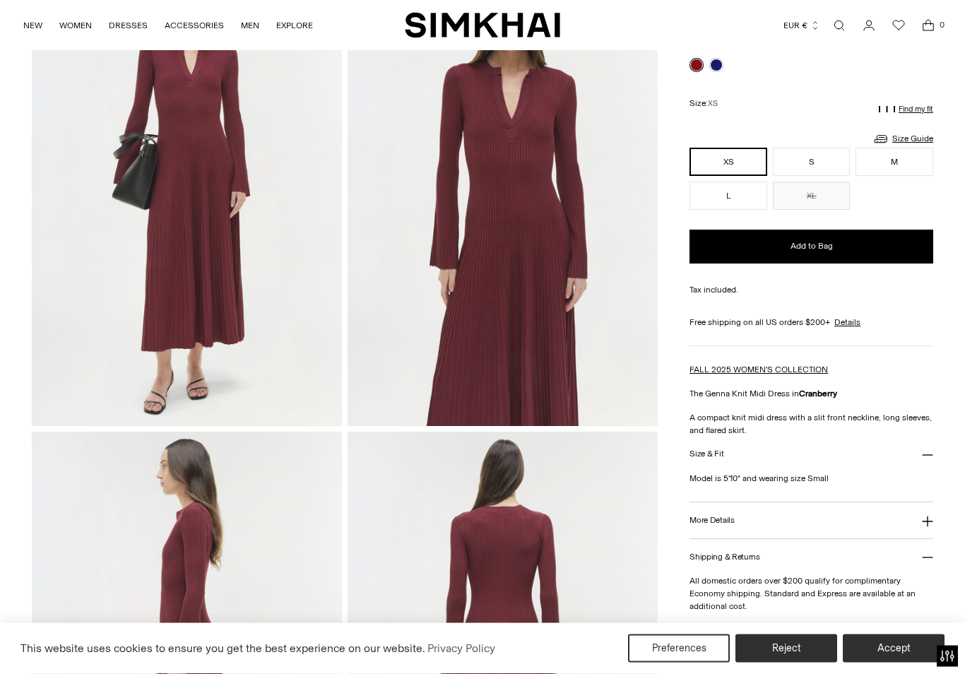
scroll to position [0, 0]
